Goal: Task Accomplishment & Management: Use online tool/utility

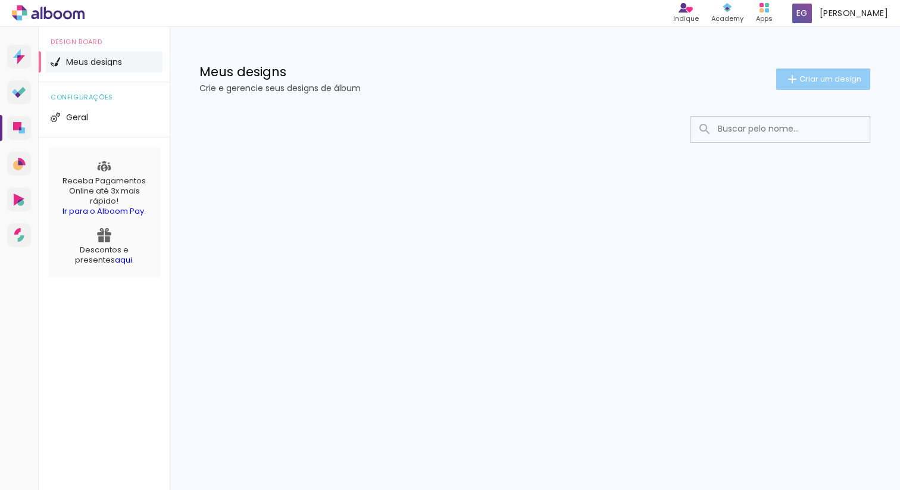
click at [791, 84] on iron-icon at bounding box center [792, 79] width 14 height 14
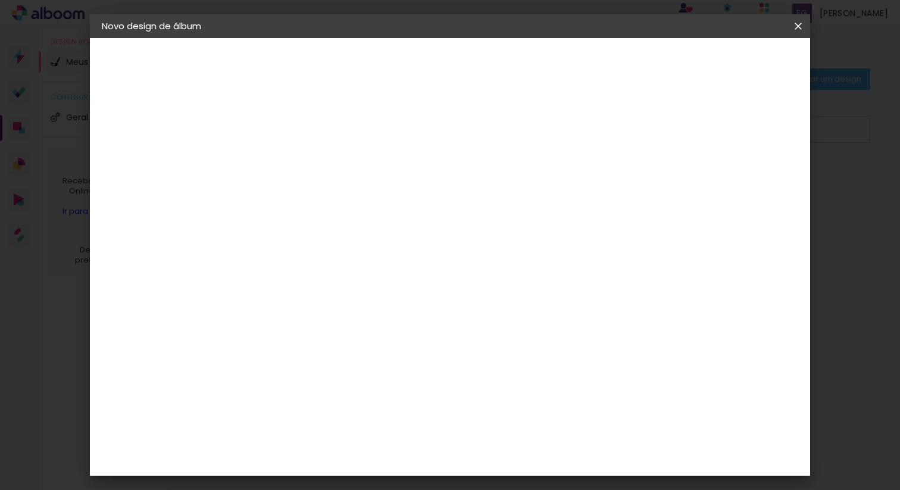
click at [296, 166] on input at bounding box center [296, 160] width 0 height 18
type input "[PERSON_NAME] e [PERSON_NAME]"
type paper-input "[PERSON_NAME] e [PERSON_NAME]"
click at [0, 0] on slot "Avançar" at bounding box center [0, 0] width 0 height 0
click at [387, 230] on input at bounding box center [327, 226] width 120 height 15
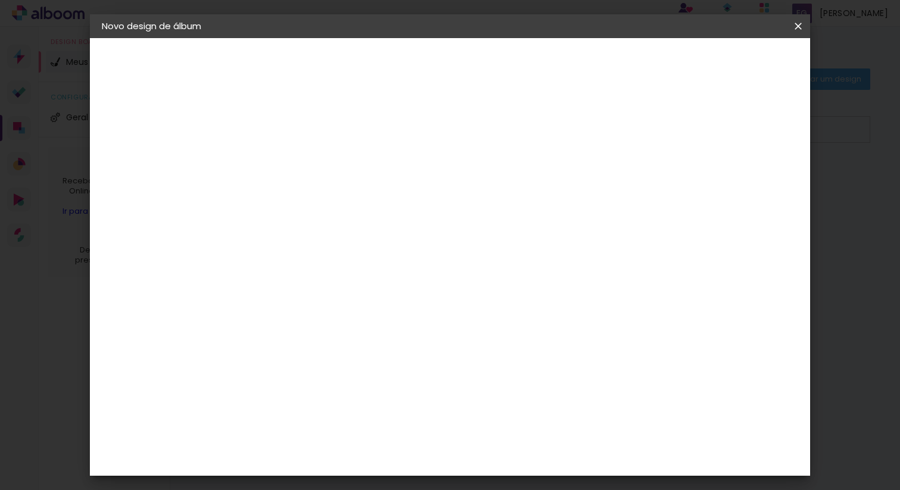
type input "pro"
type paper-input "pro"
click at [344, 463] on paper-item "ProFox" at bounding box center [316, 468] width 109 height 26
click at [321, 463] on div "ProFox" at bounding box center [305, 468] width 32 height 10
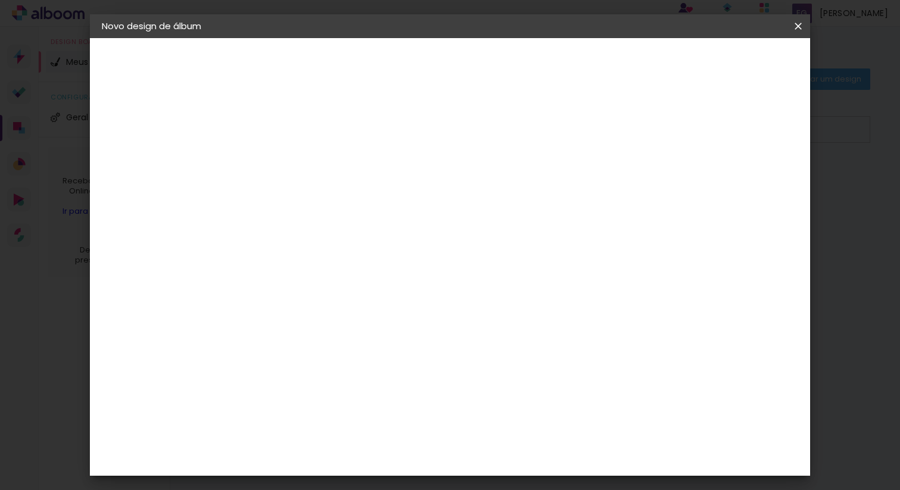
click at [492, 161] on paper-item "Tamanho Livre" at bounding box center [439, 169] width 106 height 26
click at [406, 170] on iron-icon at bounding box center [399, 169] width 14 height 14
click at [406, 168] on iron-icon at bounding box center [399, 169] width 14 height 14
click at [0, 0] on slot "Tamanho Livre" at bounding box center [0, 0] width 0 height 0
click at [406, 170] on iron-icon at bounding box center [399, 169] width 14 height 14
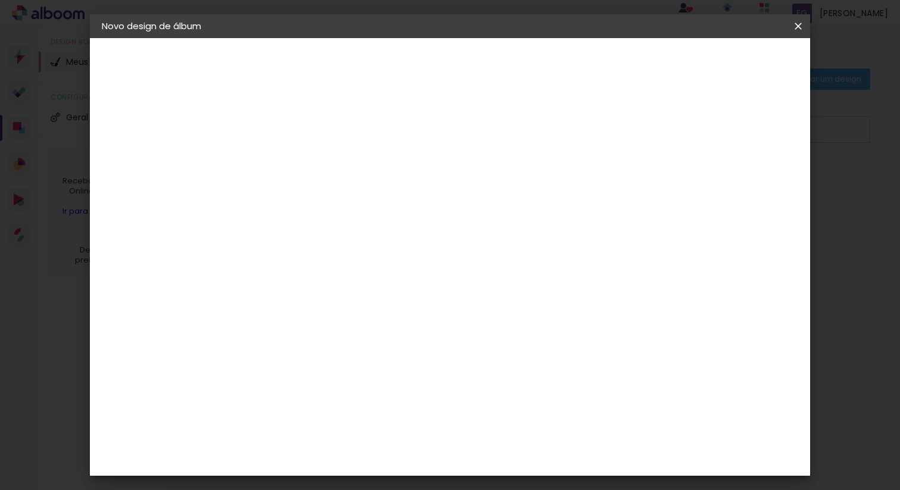
drag, startPoint x: 541, startPoint y: 169, endPoint x: 309, endPoint y: 443, distance: 358.8
click at [297, 449] on album-spec-supplier-section at bounding box center [376, 312] width 229 height 416
click at [319, 443] on paper-item "ProFox" at bounding box center [316, 456] width 109 height 26
click at [0, 0] on slot "Avançar" at bounding box center [0, 0] width 0 height 0
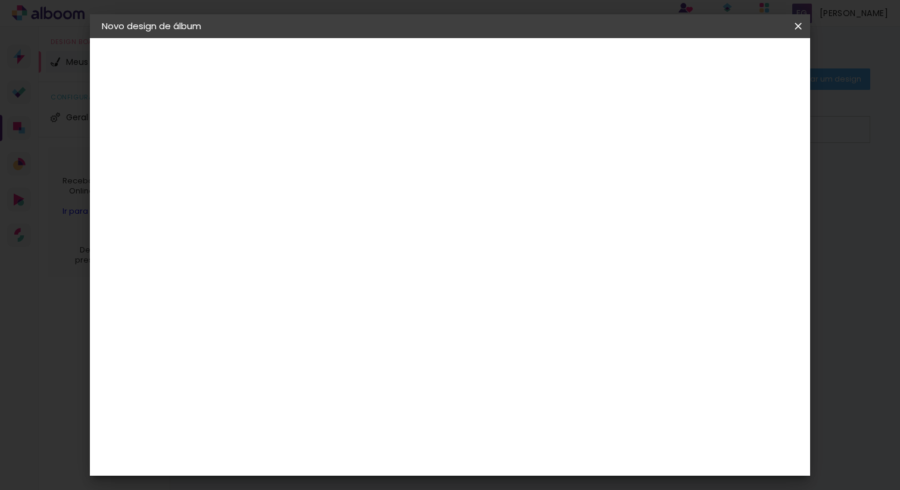
click at [377, 312] on span "24 × 30" at bounding box center [348, 324] width 55 height 24
click at [0, 0] on slot "Avançar" at bounding box center [0, 0] width 0 height 0
click at [723, 67] on span "Iniciar design" at bounding box center [696, 63] width 54 height 8
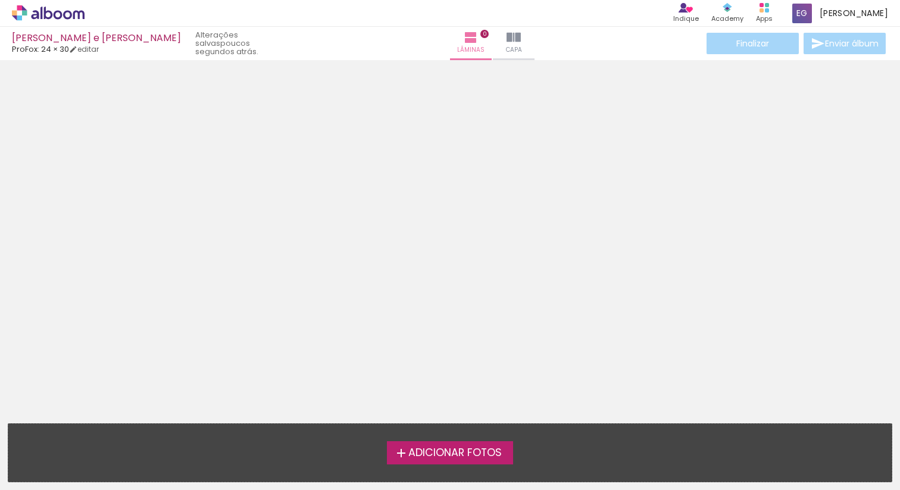
click at [479, 452] on span "Adicionar Fotos" at bounding box center [454, 452] width 93 height 11
click at [0, 0] on input "file" at bounding box center [0, 0] width 0 height 0
click at [468, 452] on span "Adicionar Fotos" at bounding box center [454, 452] width 93 height 11
click at [0, 0] on input "file" at bounding box center [0, 0] width 0 height 0
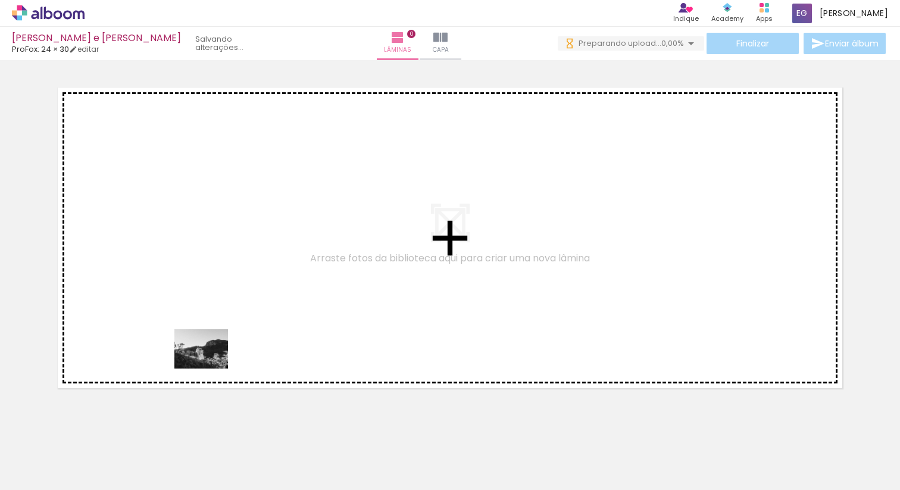
drag, startPoint x: 128, startPoint y: 445, endPoint x: 267, endPoint y: 303, distance: 198.6
click at [267, 303] on quentale-workspace at bounding box center [450, 245] width 900 height 490
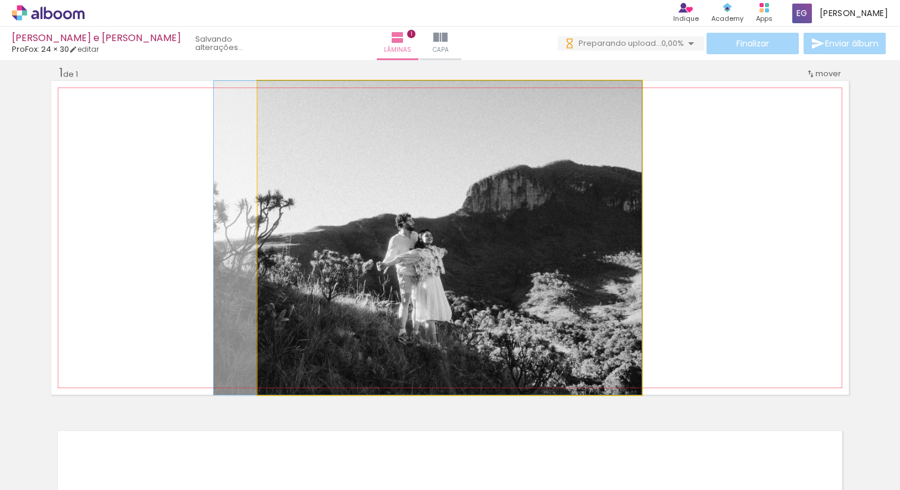
drag, startPoint x: 413, startPoint y: 301, endPoint x: 195, endPoint y: 277, distance: 219.1
click at [209, 284] on quentale-layouter at bounding box center [449, 238] width 797 height 314
drag, startPoint x: 402, startPoint y: 261, endPoint x: 258, endPoint y: 245, distance: 144.9
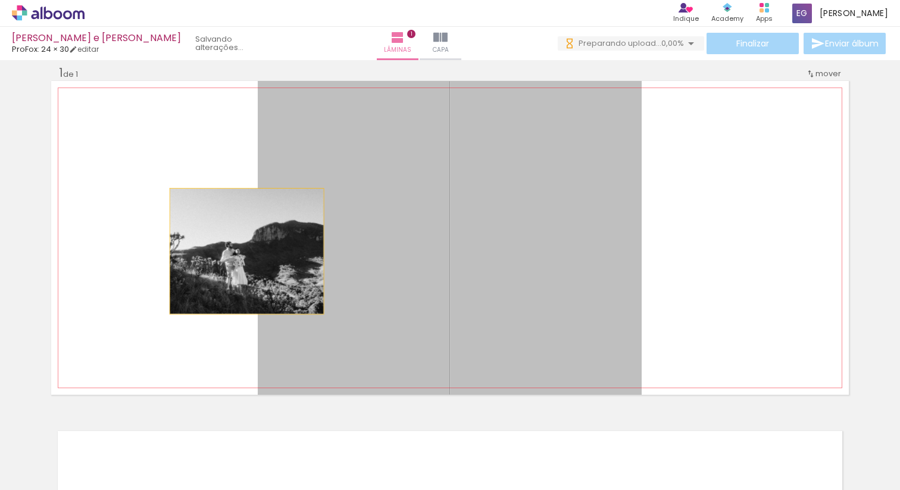
drag, startPoint x: 322, startPoint y: 259, endPoint x: 221, endPoint y: 249, distance: 101.7
click at [222, 249] on quentale-layouter at bounding box center [449, 238] width 797 height 314
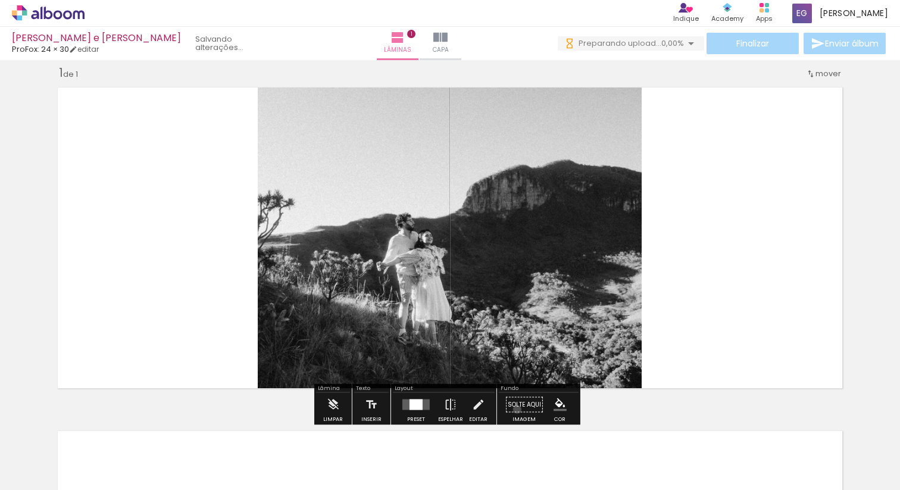
click at [513, 409] on paper-button "Solte aqui Imagem" at bounding box center [524, 408] width 43 height 30
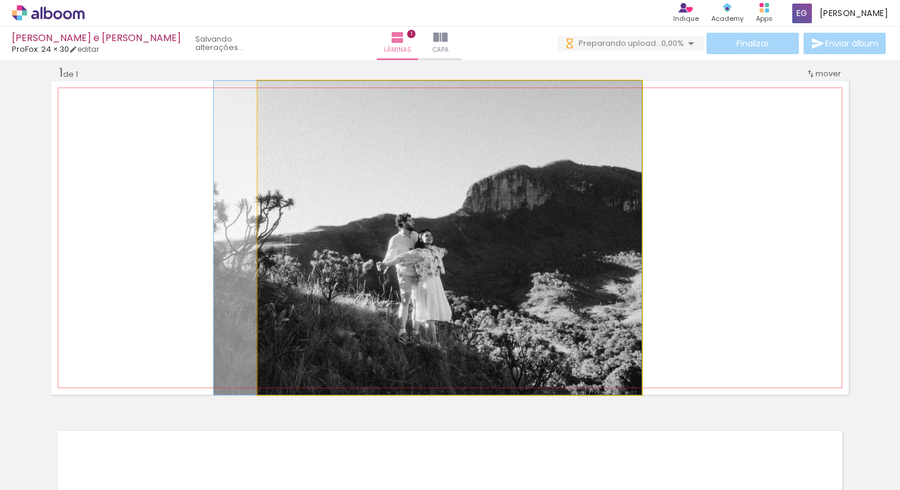
drag, startPoint x: 387, startPoint y: 301, endPoint x: 239, endPoint y: 279, distance: 149.8
click at [239, 280] on quentale-layouter at bounding box center [449, 238] width 797 height 314
drag, startPoint x: 349, startPoint y: 272, endPoint x: 230, endPoint y: 288, distance: 120.1
click at [231, 289] on quentale-layouter at bounding box center [449, 238] width 797 height 314
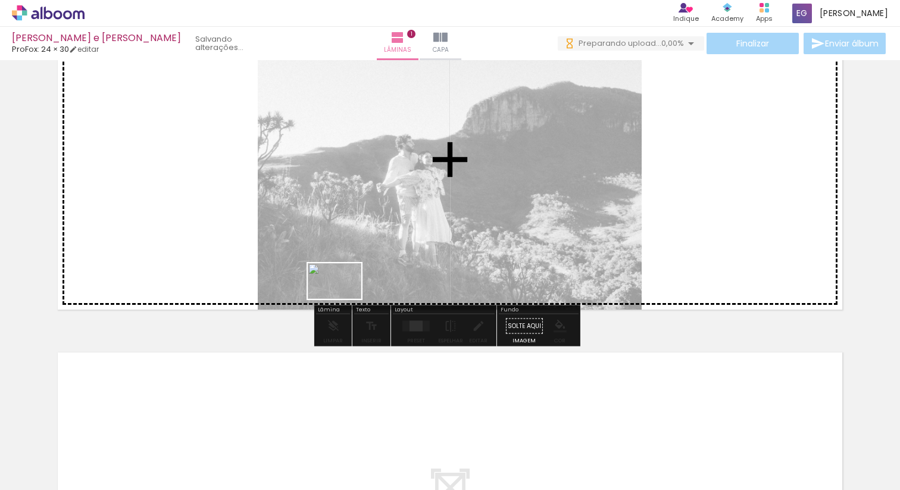
drag, startPoint x: 179, startPoint y: 468, endPoint x: 365, endPoint y: 253, distance: 283.4
click at [365, 254] on quentale-workspace at bounding box center [450, 245] width 900 height 490
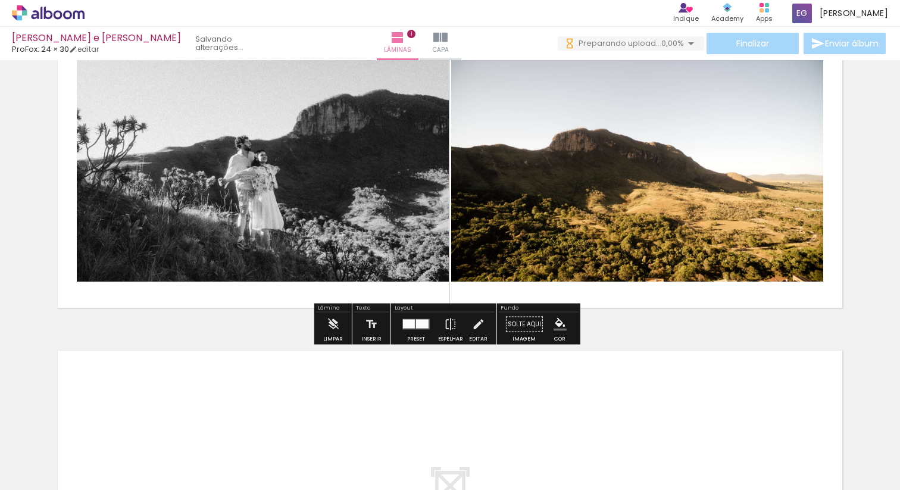
click at [604, 220] on quentale-photo at bounding box center [637, 157] width 372 height 249
click at [339, 336] on div "Limpar" at bounding box center [333, 338] width 20 height 5
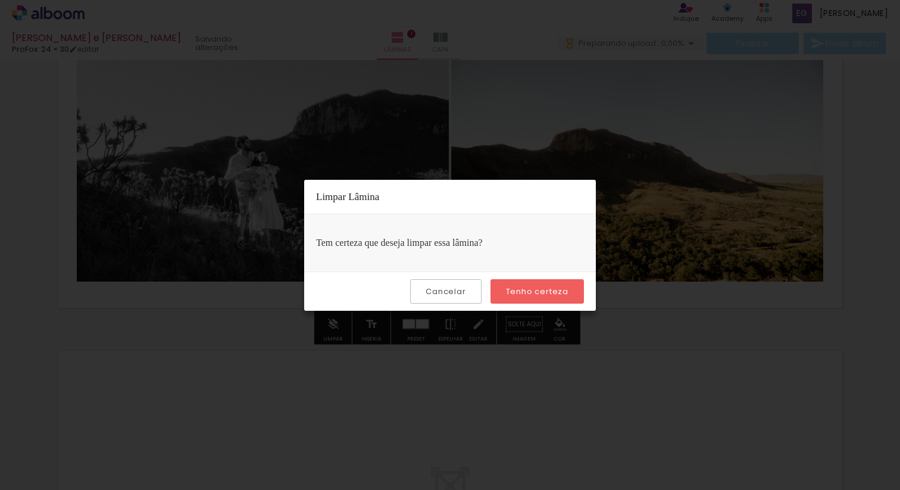
click at [0, 0] on slot "Tenho certeza" at bounding box center [0, 0] width 0 height 0
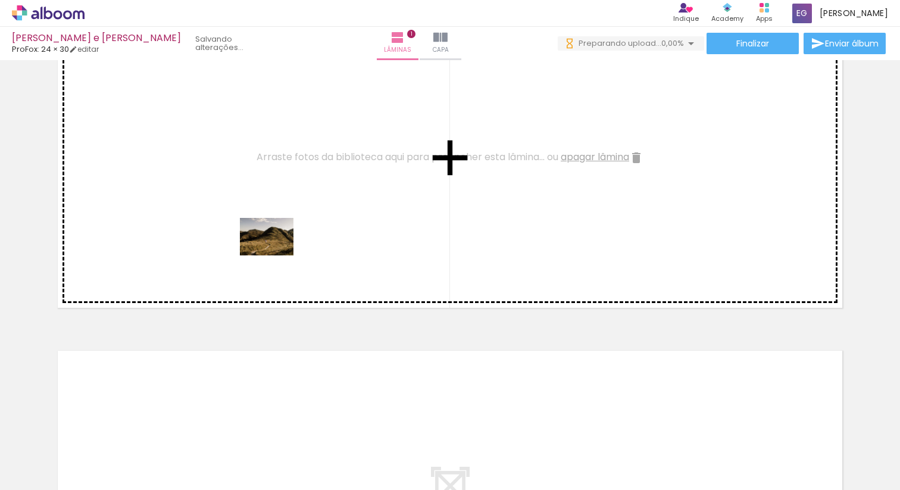
drag, startPoint x: 261, startPoint y: 457, endPoint x: 277, endPoint y: 251, distance: 206.5
click at [277, 251] on quentale-workspace at bounding box center [450, 245] width 900 height 490
